Goal: Participate in discussion: Engage in conversation with other users on a specific topic

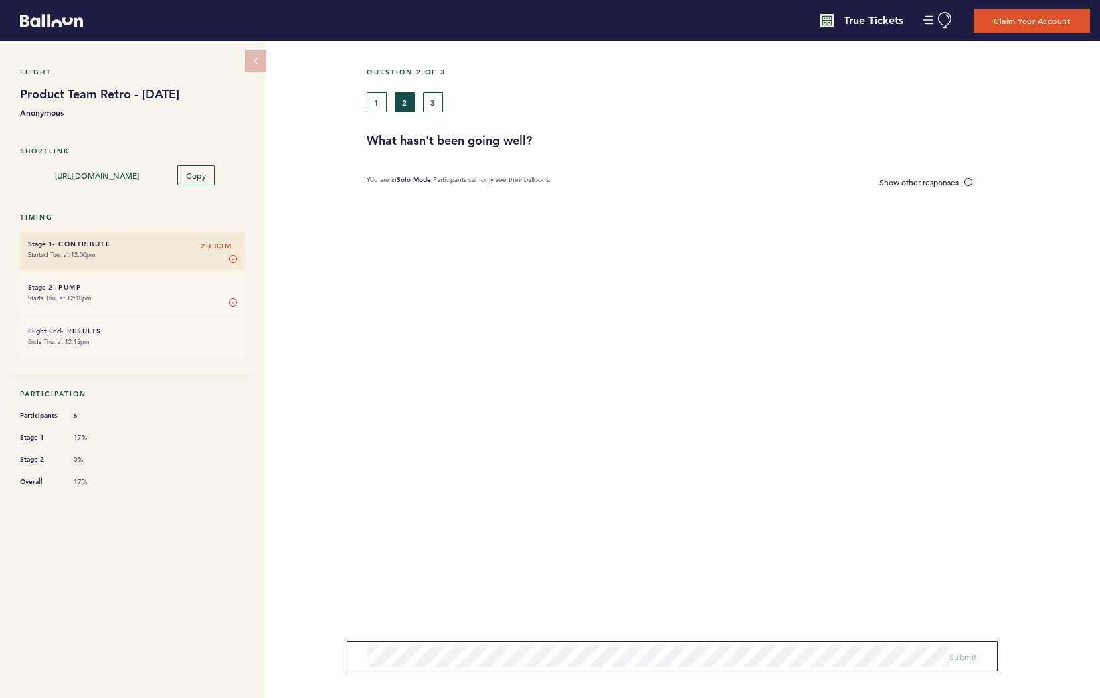
click at [659, 299] on div "Question 2 of 3 1 2 3 What hasn't been going well? You are in Solo Mode. Partic…" at bounding box center [733, 369] width 733 height 657
click at [938, 179] on span "Show other responses" at bounding box center [919, 182] width 80 height 11
click at [0, 0] on input "Show other responses" at bounding box center [0, 0] width 0 height 0
click at [381, 106] on button "1" at bounding box center [377, 102] width 20 height 20
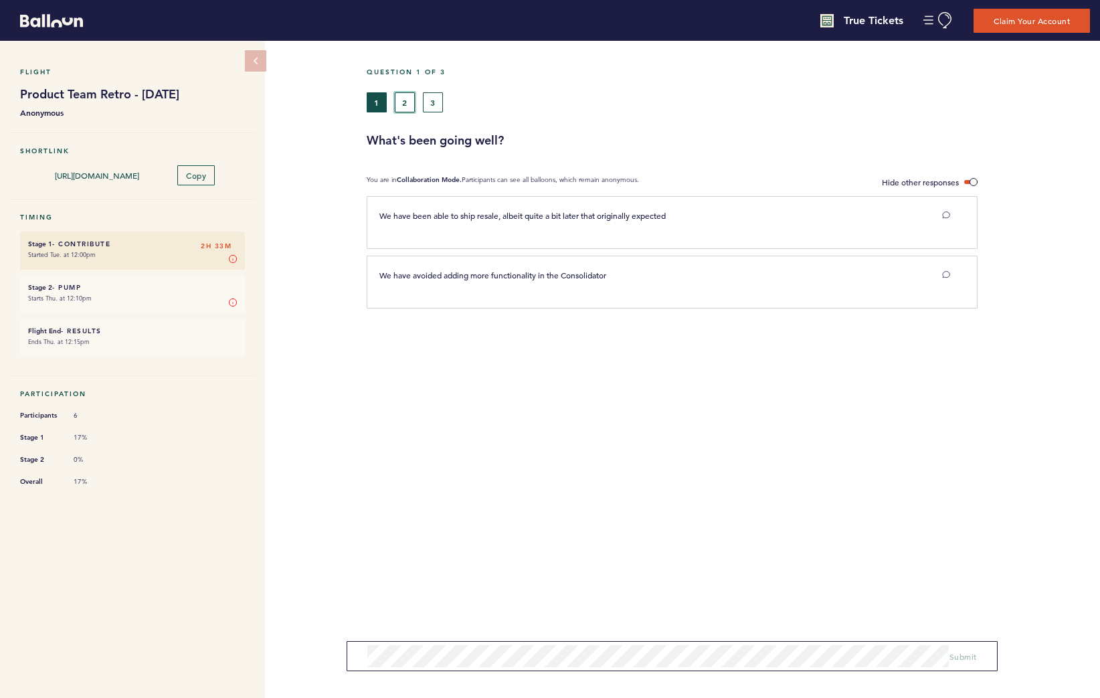
click at [403, 105] on button "2" at bounding box center [405, 102] width 20 height 20
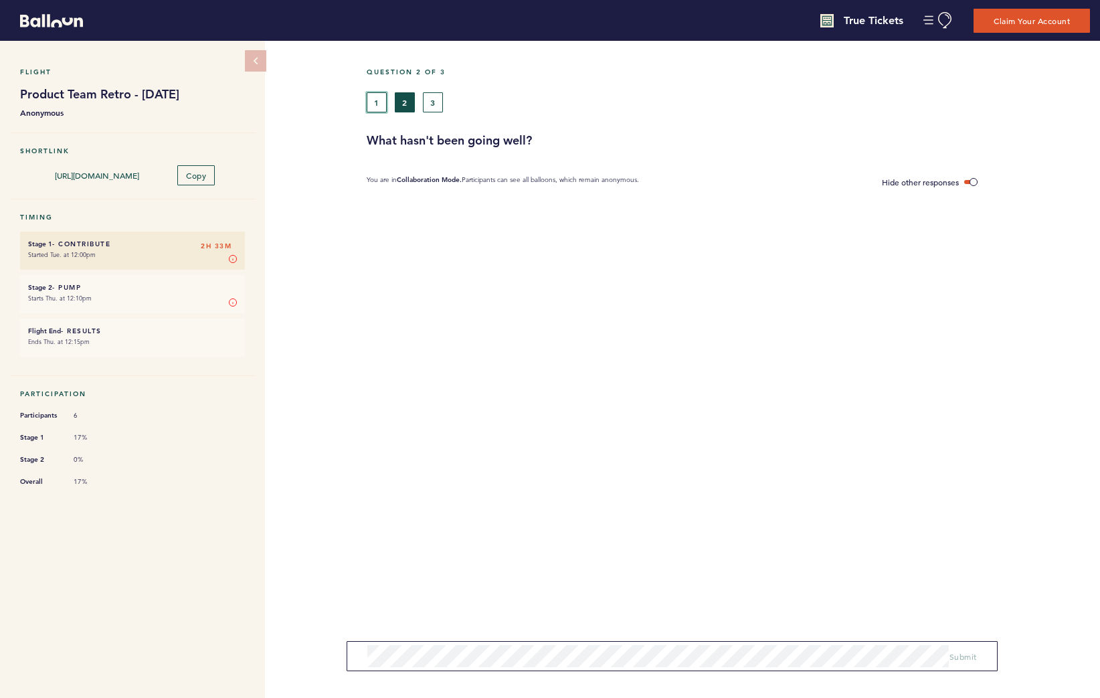
click at [380, 104] on button "1" at bounding box center [377, 102] width 20 height 20
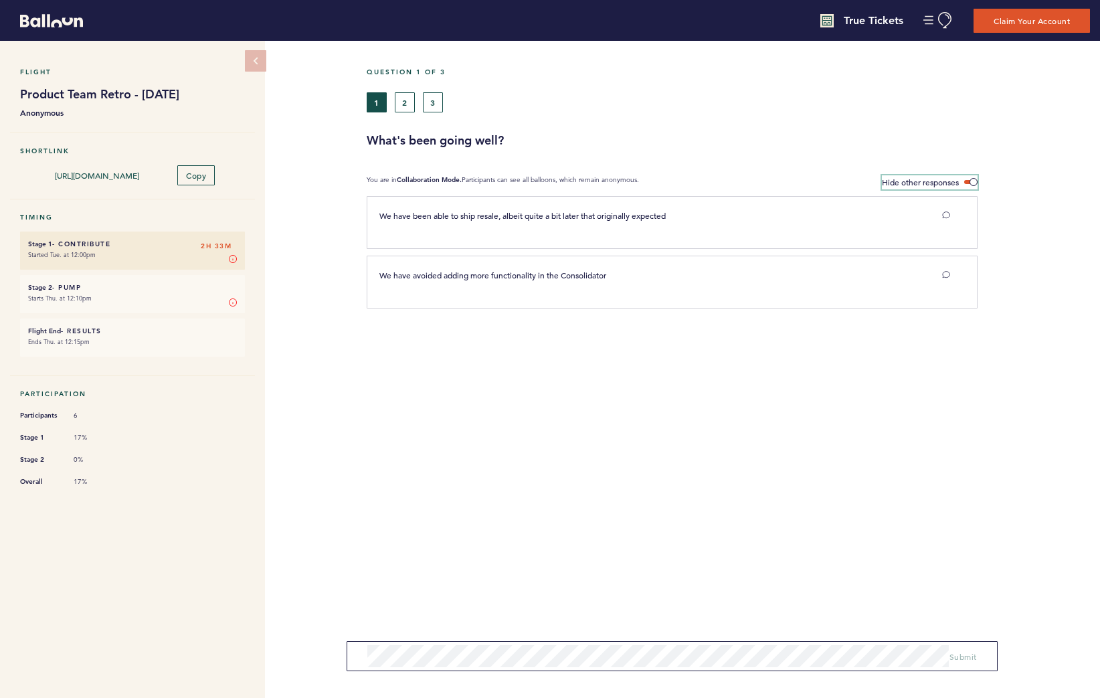
click at [969, 181] on span at bounding box center [970, 182] width 13 height 4
click at [0, 0] on input "Hide other responses" at bounding box center [0, 0] width 0 height 0
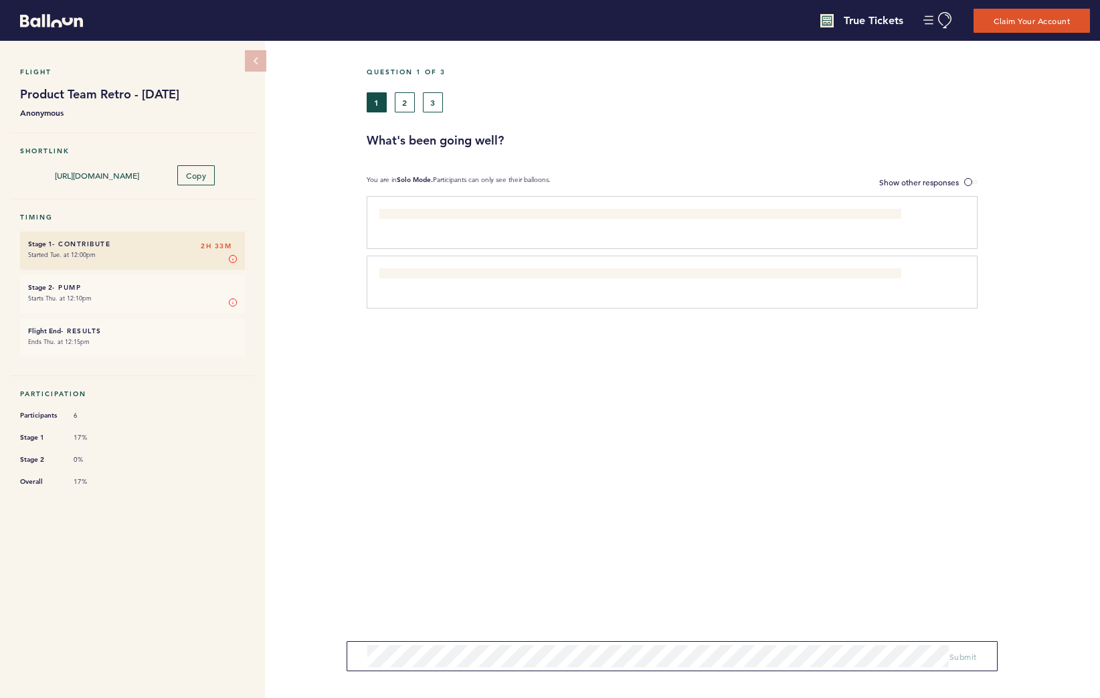
click at [353, 52] on div "Flight Product Team Retro - [DATE] Anonymous Shortlink [URL][DOMAIN_NAME] Copy …" at bounding box center [550, 369] width 1100 height 657
